Goal: Information Seeking & Learning: Learn about a topic

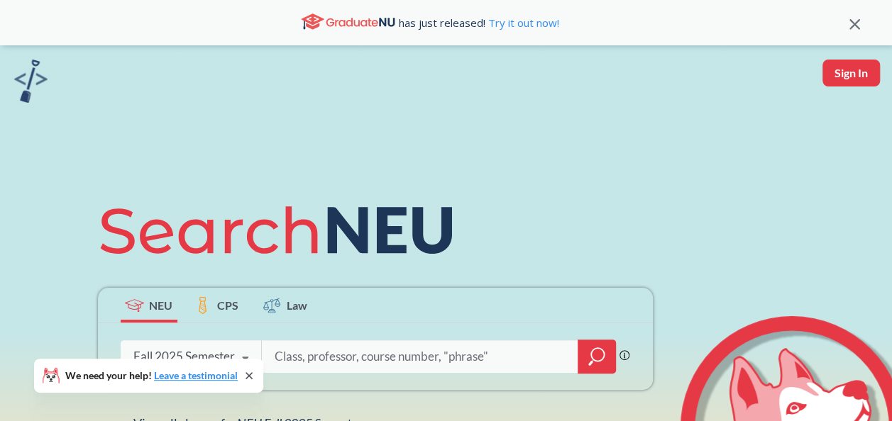
scroll to position [71, 0]
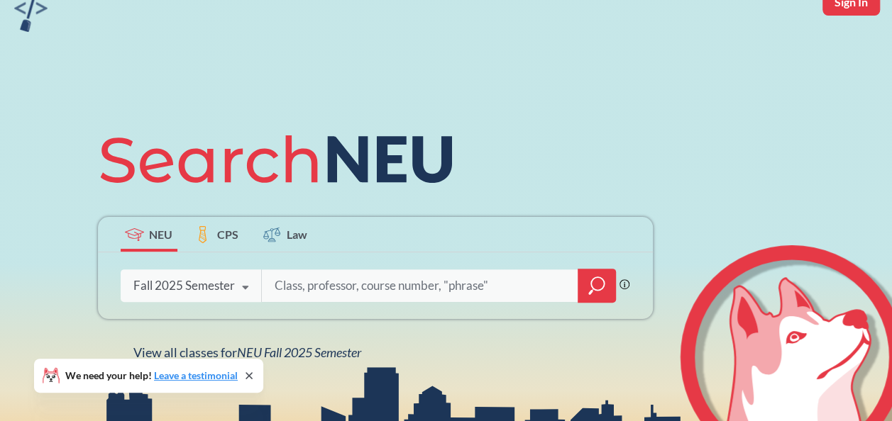
click at [348, 289] on input "search" at bounding box center [419, 286] width 295 height 30
type input "Introduction to Health"
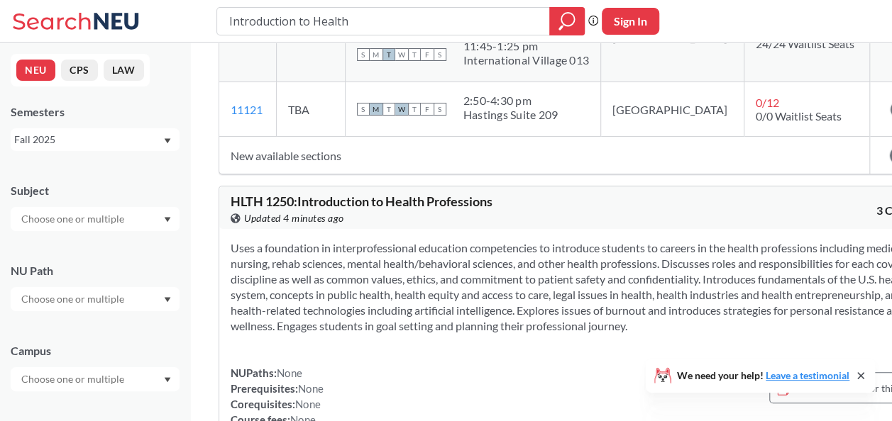
scroll to position [851, 0]
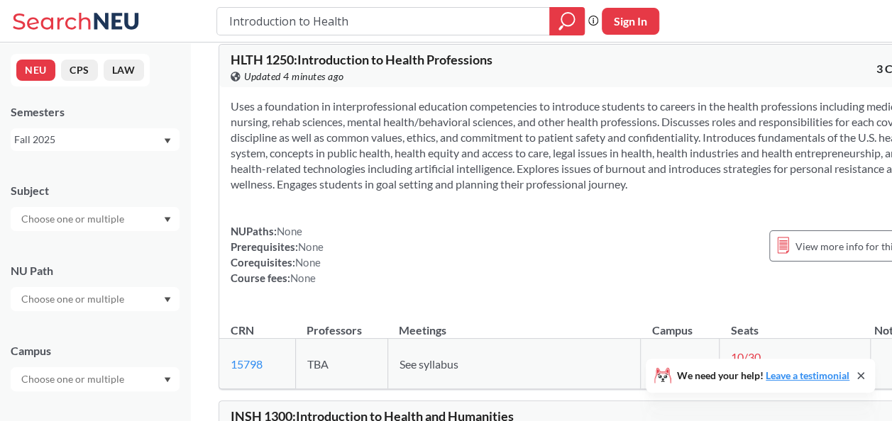
click at [143, 224] on div at bounding box center [95, 219] width 169 height 24
click at [180, 243] on div "NEU CPS LAW Semesters Fall 2025 Subject NU Path Campus Honors Class Type Lectur…" at bounding box center [95, 232] width 190 height 379
click at [168, 220] on icon "Dropdown arrow" at bounding box center [167, 220] width 7 height 6
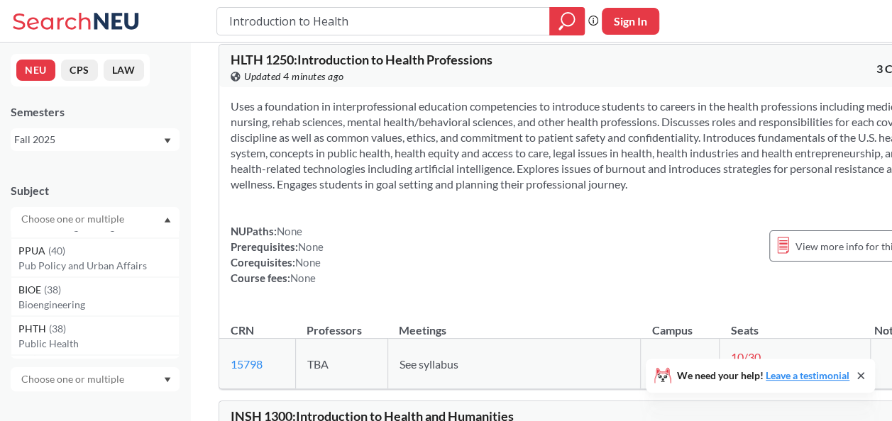
scroll to position [0, 0]
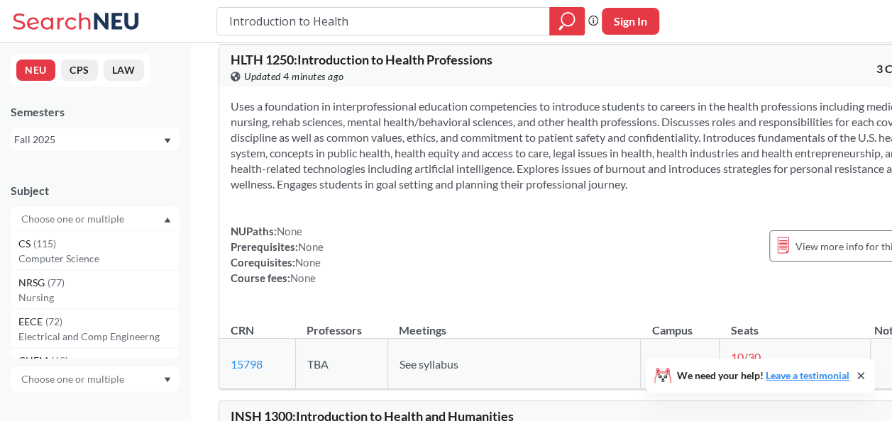
click at [312, 246] on div "Uses a foundation in interprofessional education competencies to introduce stud…" at bounding box center [580, 197] width 723 height 221
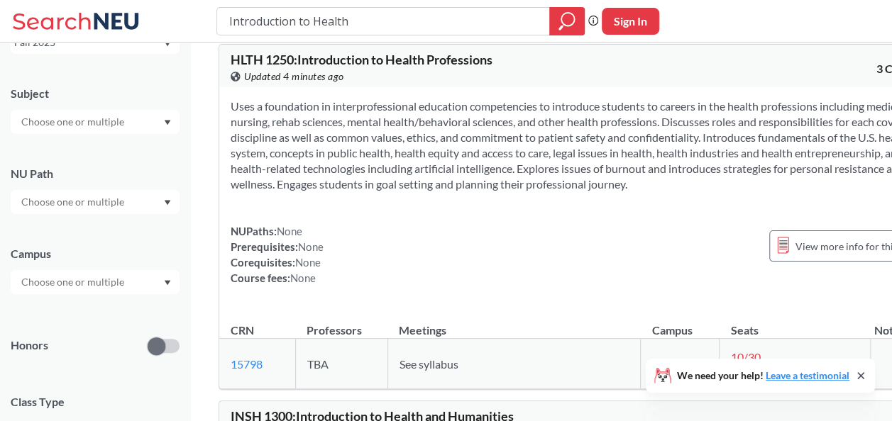
scroll to position [142, 0]
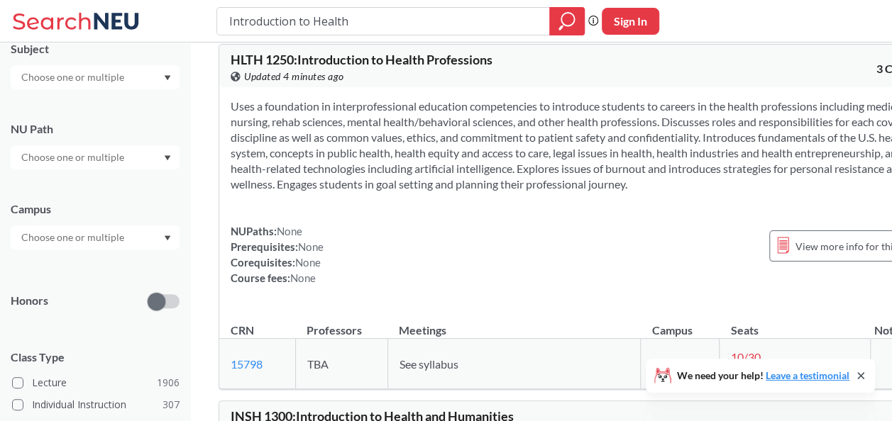
click at [159, 241] on div at bounding box center [95, 238] width 169 height 24
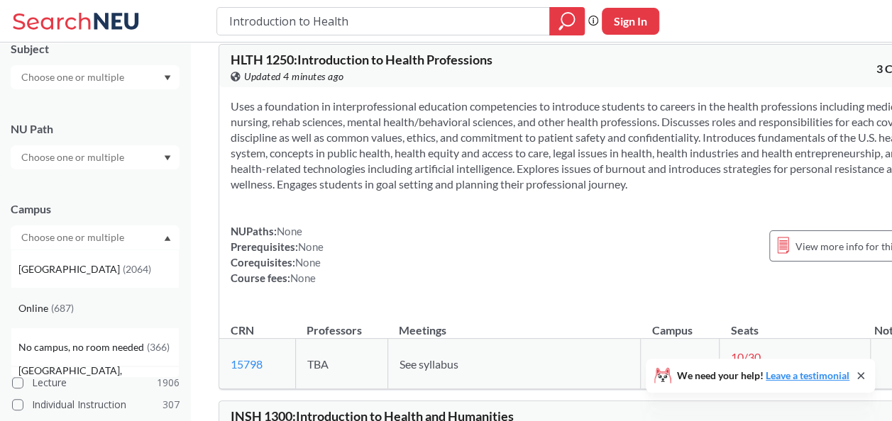
click at [109, 299] on div "Online ( 687 )" at bounding box center [95, 308] width 169 height 39
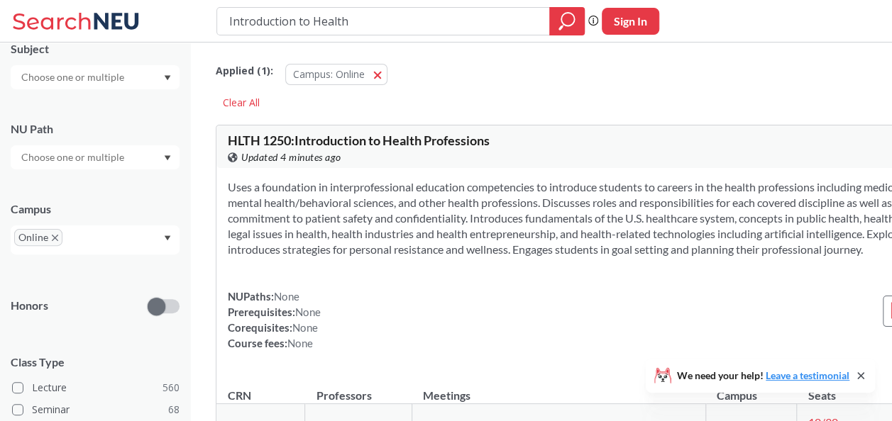
drag, startPoint x: 511, startPoint y: 23, endPoint x: 168, endPoint y: 33, distance: 342.9
click at [169, 31] on div "Introduction to Health Phrase search guarantees the exact search appears in the…" at bounding box center [446, 21] width 892 height 43
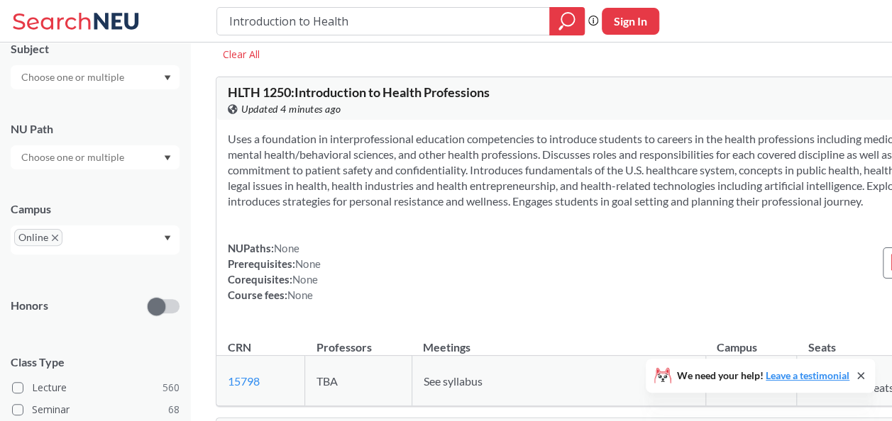
scroll to position [71, 0]
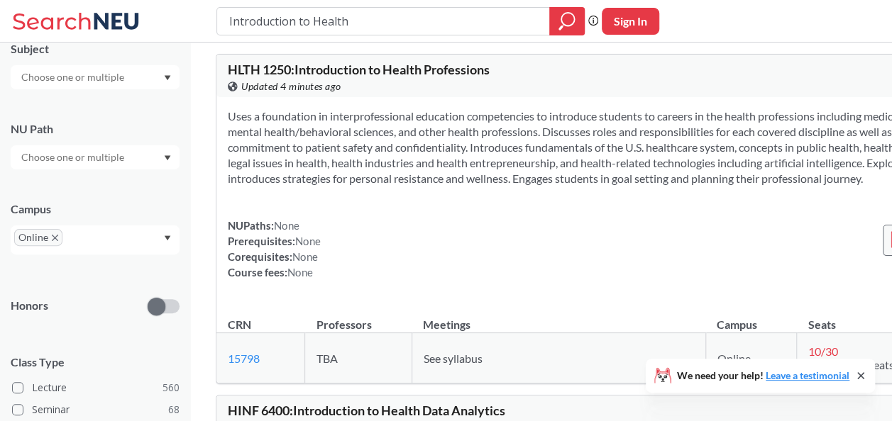
click at [891, 238] on line at bounding box center [897, 238] width 8 height 0
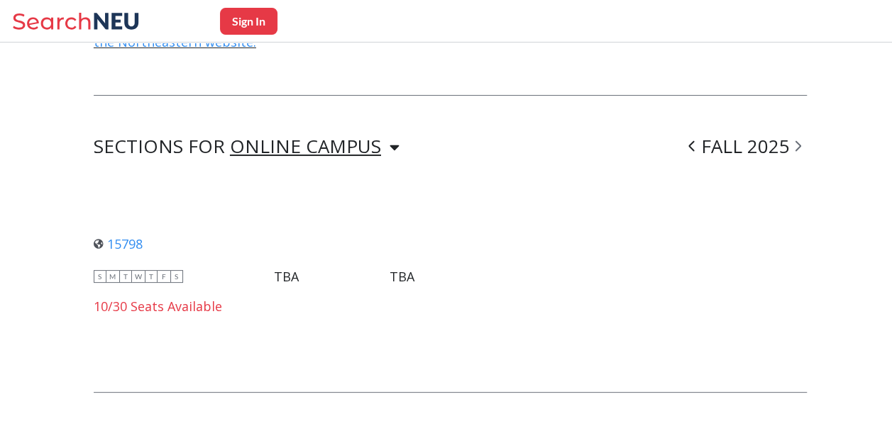
scroll to position [993, 0]
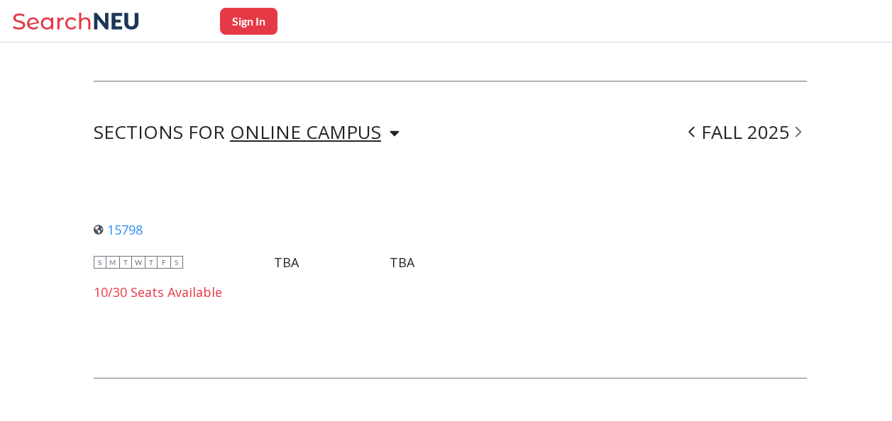
click at [378, 124] on div "ONLINE CAMPUS ONLINE CAMPUS" at bounding box center [315, 132] width 170 height 17
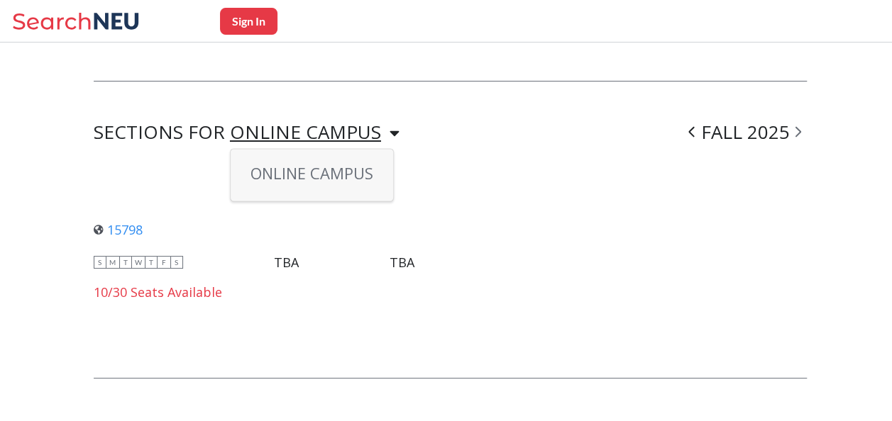
click at [378, 124] on div "ONLINE CAMPUS ONLINE CAMPUS" at bounding box center [315, 132] width 170 height 17
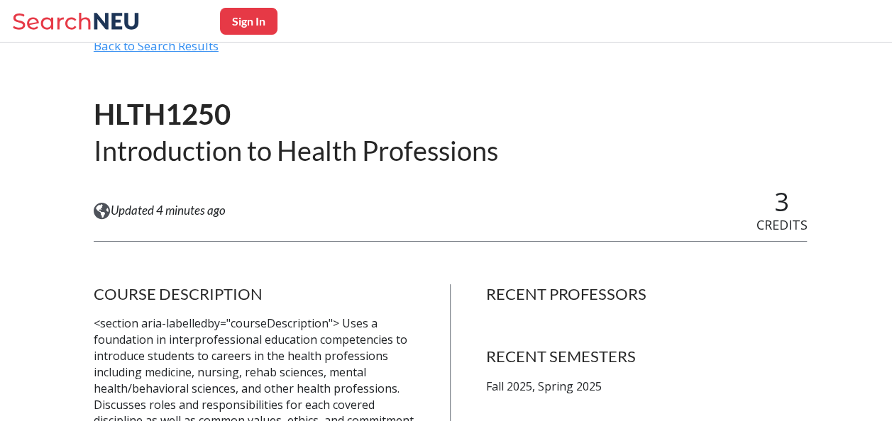
scroll to position [0, 0]
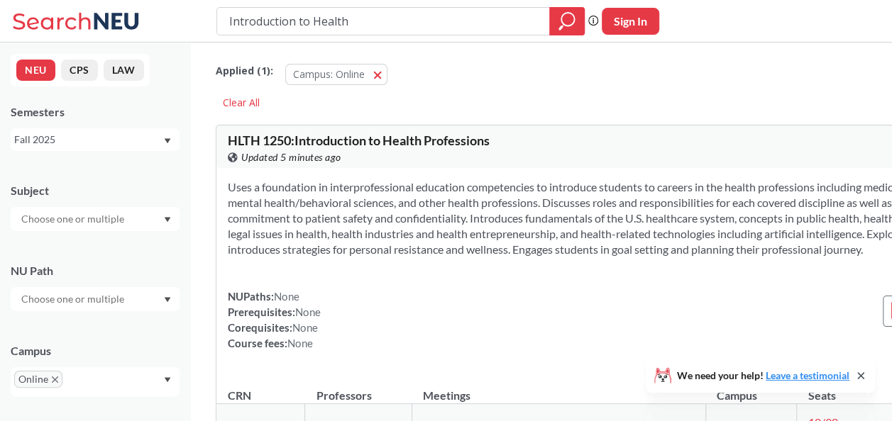
drag, startPoint x: 360, startPoint y: 30, endPoint x: 204, endPoint y: 26, distance: 156.2
click at [204, 26] on div "Introduction to Health Phrase search guarantees the exact search appears in the…" at bounding box center [446, 21] width 892 height 43
click at [127, 307] on input "text" at bounding box center [73, 299] width 119 height 17
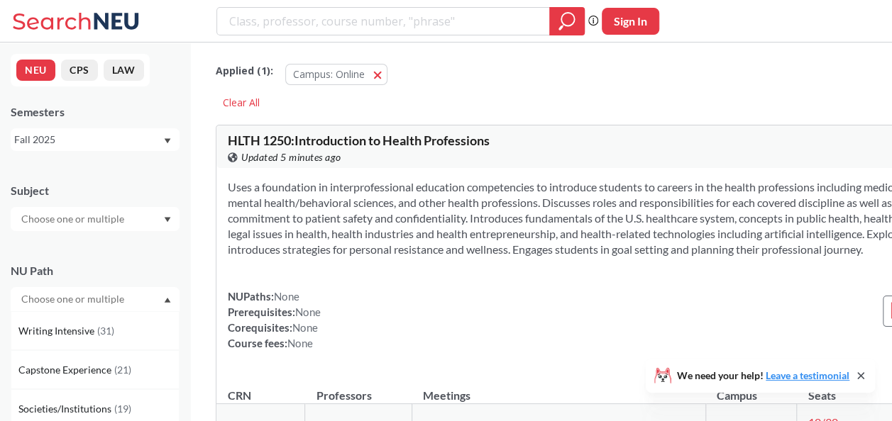
click at [128, 298] on input "text" at bounding box center [73, 299] width 119 height 17
click at [109, 208] on div at bounding box center [95, 219] width 169 height 24
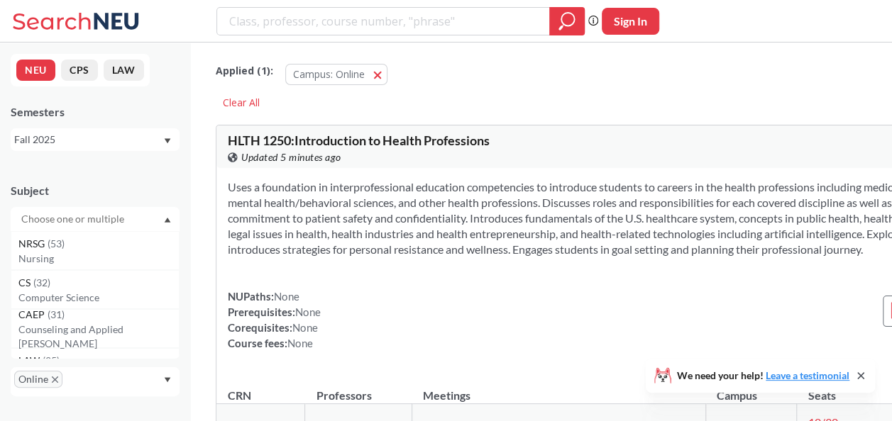
click at [119, 208] on div at bounding box center [95, 219] width 169 height 24
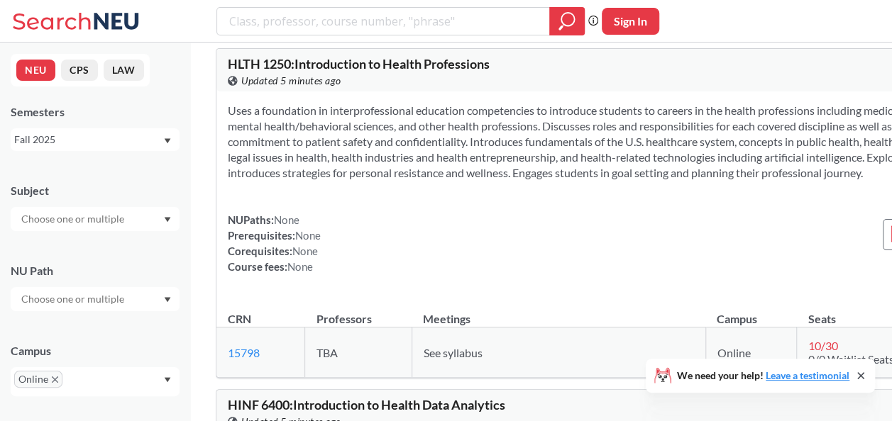
scroll to position [142, 0]
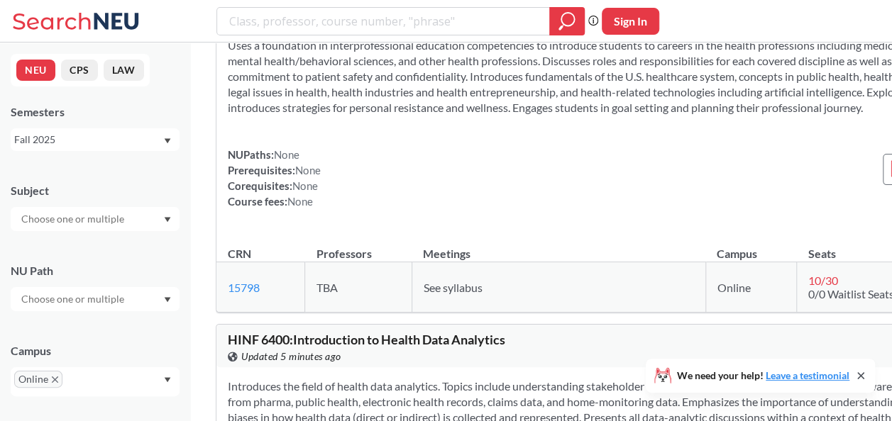
click at [170, 372] on div "Online" at bounding box center [95, 382] width 169 height 29
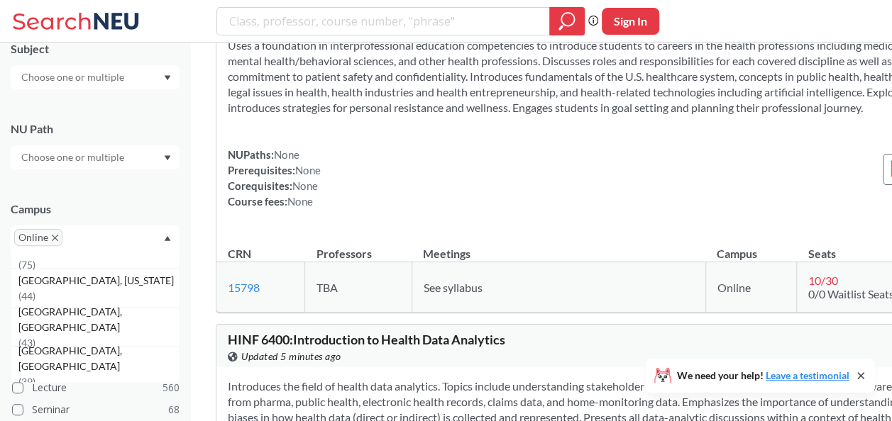
click at [55, 237] on icon "X to remove pill" at bounding box center [55, 238] width 6 height 6
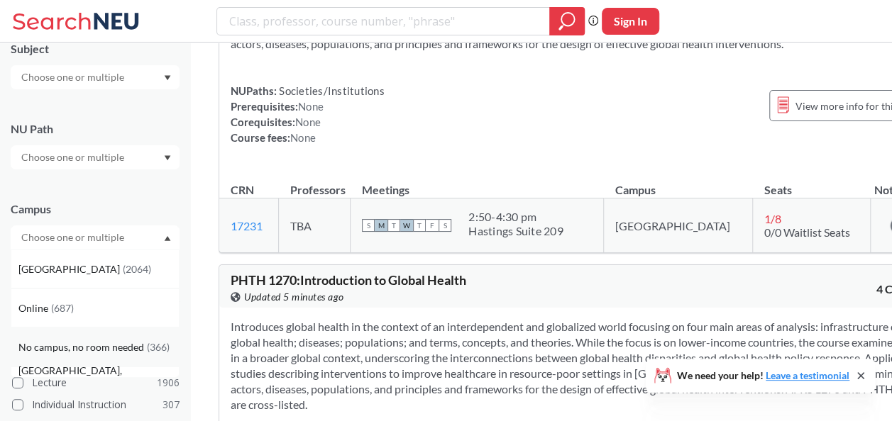
click at [84, 312] on div "Online ( 687 )" at bounding box center [98, 309] width 160 height 16
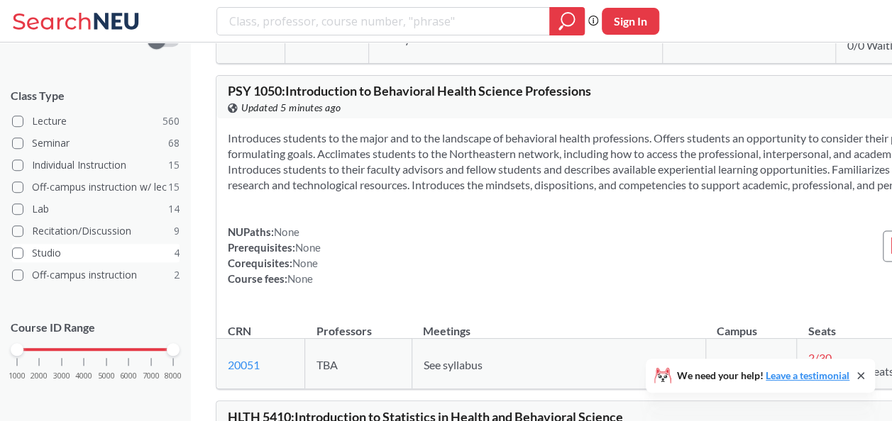
scroll to position [412, 0]
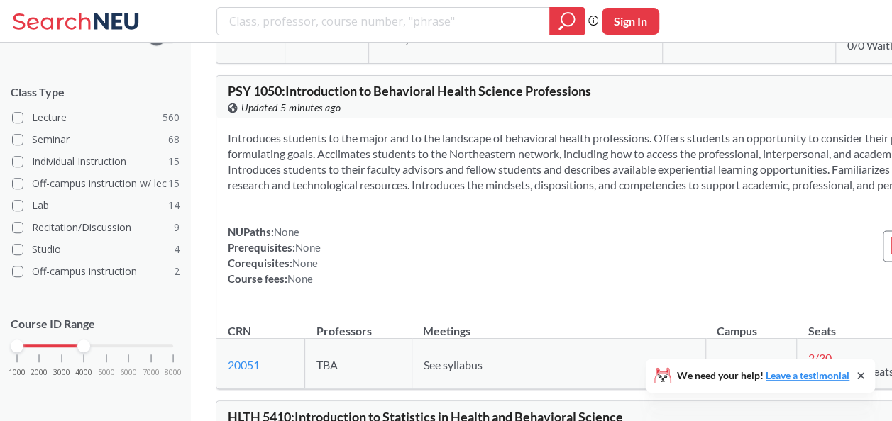
drag, startPoint x: 172, startPoint y: 342, endPoint x: 91, endPoint y: 350, distance: 81.3
click at [91, 350] on div "1000 2000 3000 4000 5000 6000 7000 8000" at bounding box center [95, 373] width 169 height 64
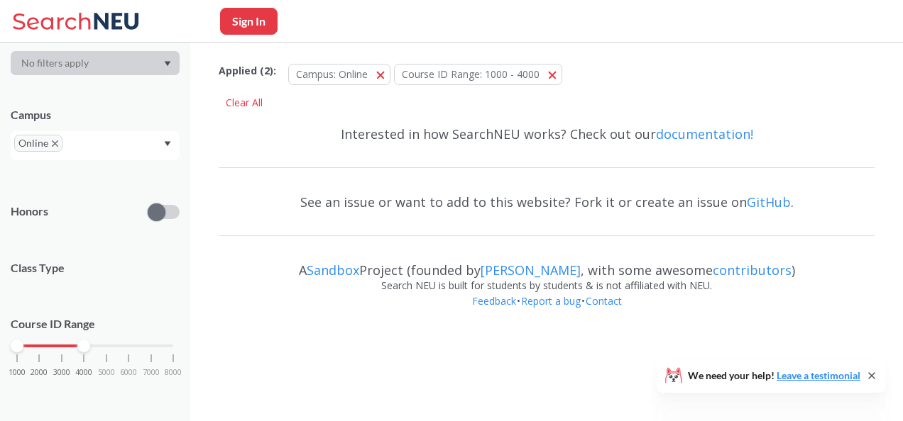
scroll to position [368, 0]
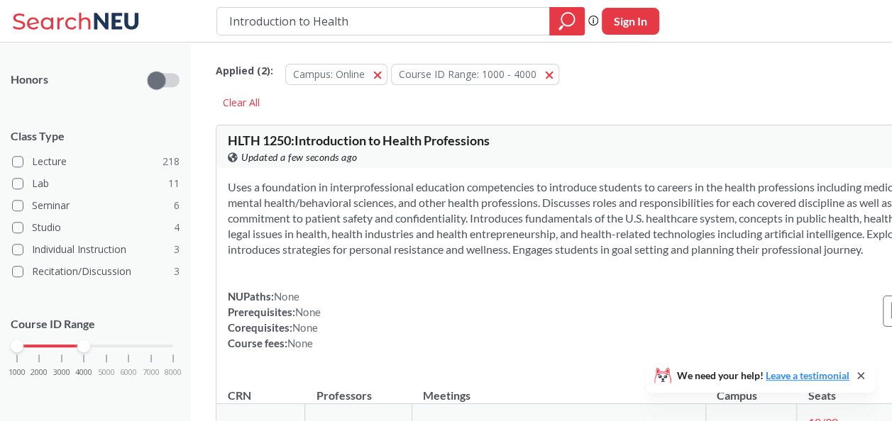
drag, startPoint x: 410, startPoint y: 28, endPoint x: 216, endPoint y: 41, distance: 194.8
click at [216, 41] on div "Introduction to Health Phrase search guarantees the exact search appears in the…" at bounding box center [446, 21] width 892 height 43
click at [570, 24] on icon "magnifying glass" at bounding box center [566, 21] width 17 height 20
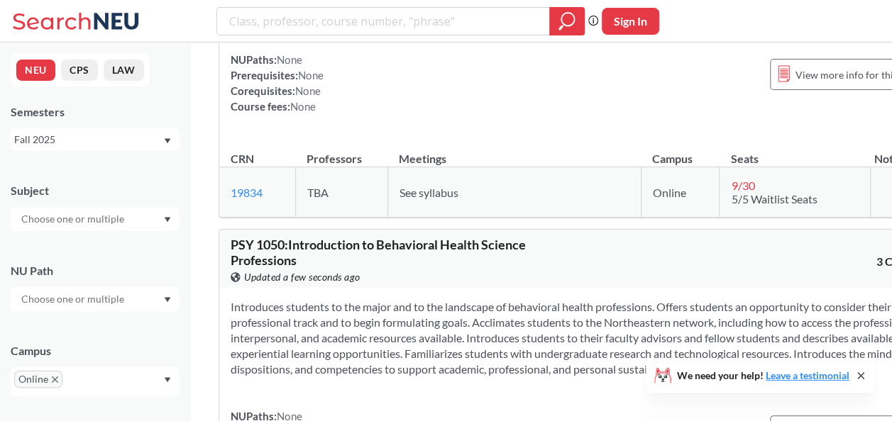
scroll to position [4115, 0]
